Goal: Task Accomplishment & Management: Manage account settings

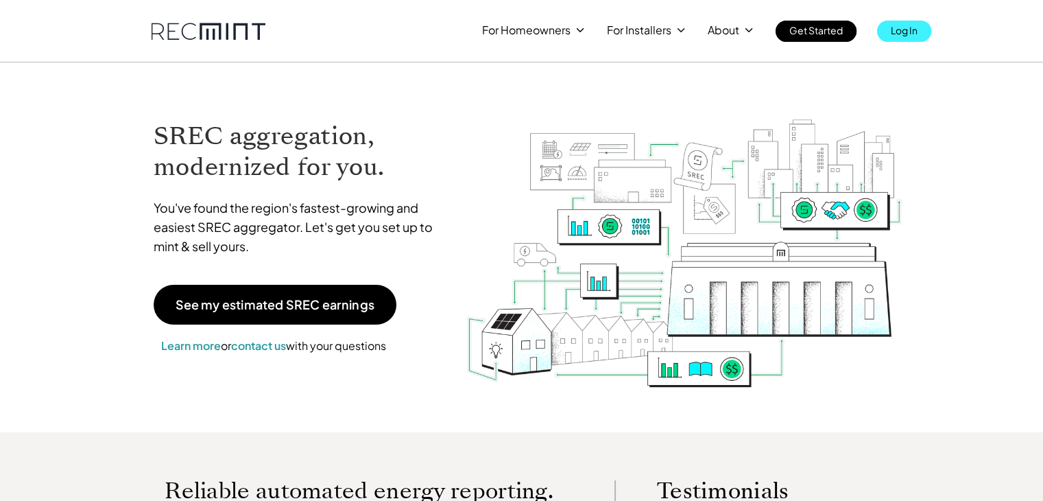
click at [897, 30] on p "Log In" at bounding box center [904, 30] width 27 height 19
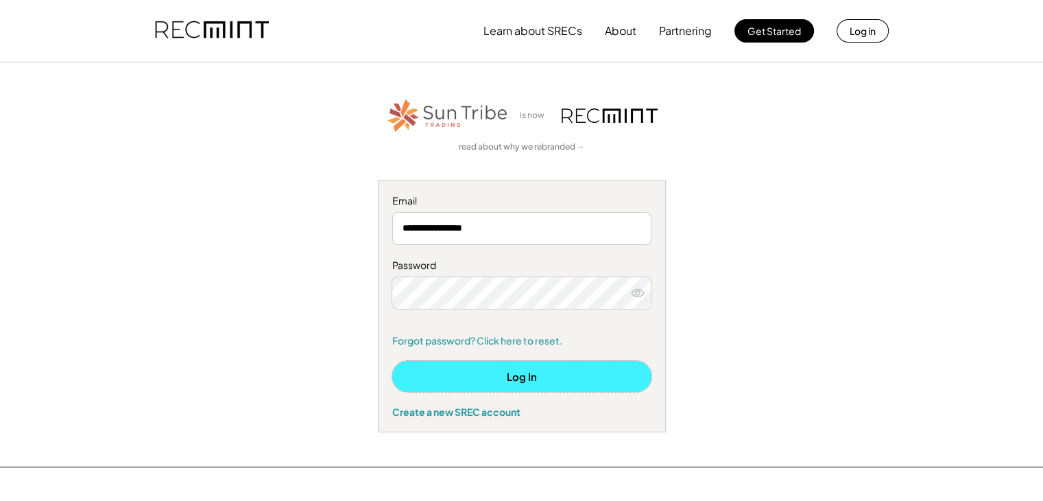
click at [533, 374] on button "Log In" at bounding box center [521, 376] width 259 height 31
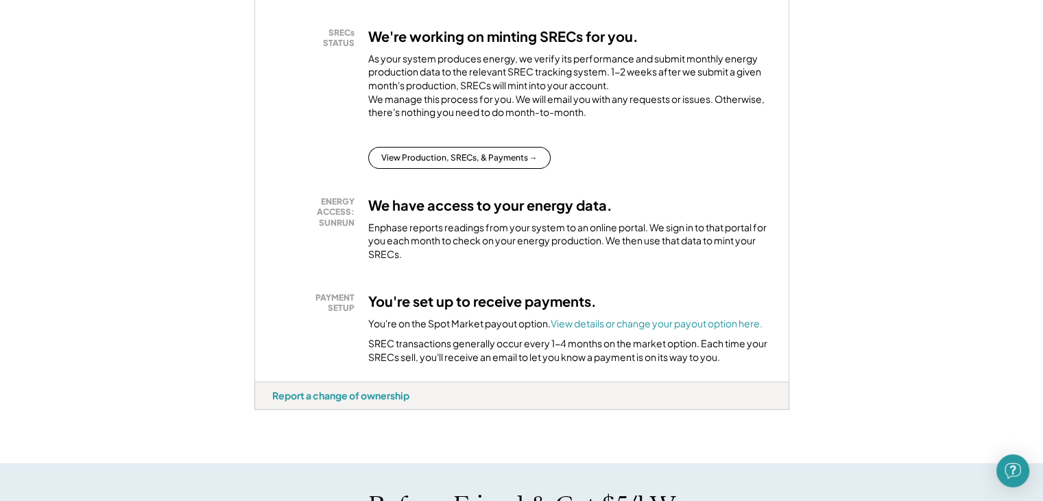
scroll to position [247, 0]
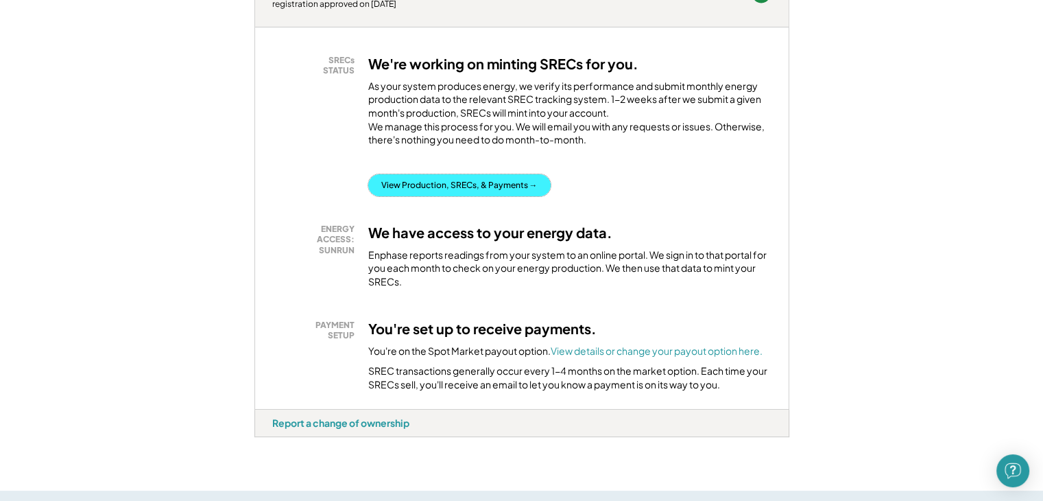
click at [433, 196] on button "View Production, SRECs, & Payments →" at bounding box center [459, 185] width 182 height 22
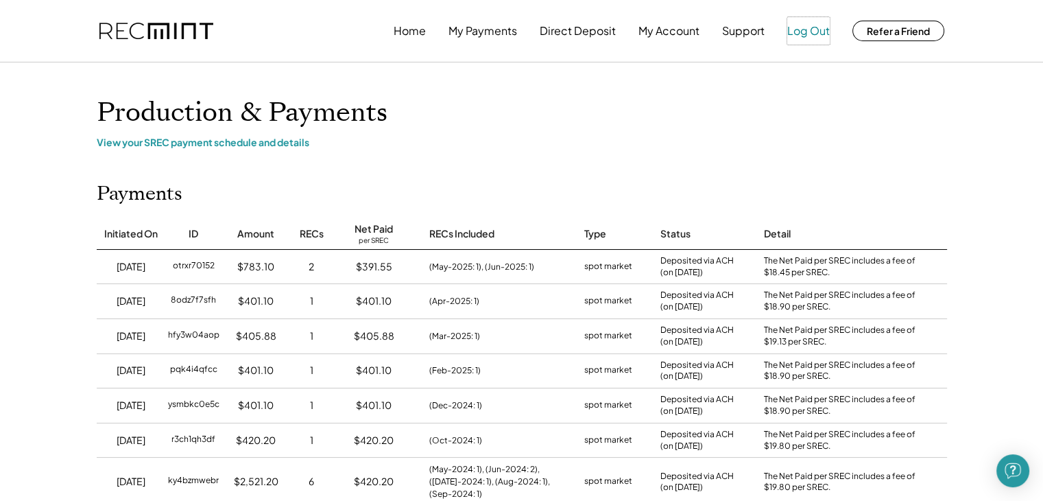
click at [805, 34] on button "Log Out" at bounding box center [808, 30] width 43 height 27
